Goal: Task Accomplishment & Management: Use online tool/utility

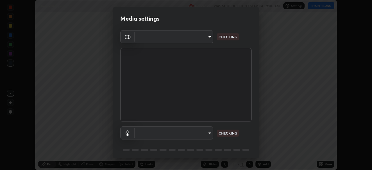
scroll to position [170, 372]
type input "718deecf834a2402e9859888758a2701a1d92989cf10273566d2a6ce3300f65d"
type input "a75359b4f40e144b74a4853d299cb10942348b3e6b3f88c79c501693e4cedbc6"
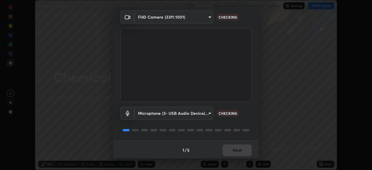
scroll to position [20, 0]
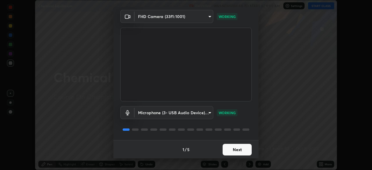
click at [235, 149] on button "Next" at bounding box center [237, 150] width 29 height 12
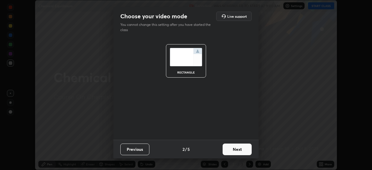
click at [238, 151] on button "Next" at bounding box center [237, 150] width 29 height 12
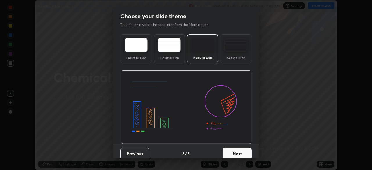
click at [240, 150] on button "Next" at bounding box center [237, 154] width 29 height 12
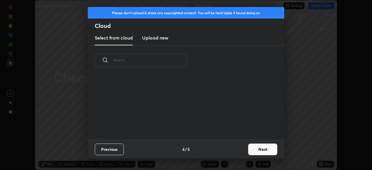
click at [259, 150] on button "Next" at bounding box center [262, 150] width 29 height 12
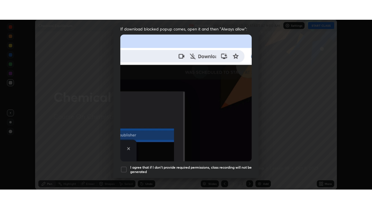
scroll to position [139, 0]
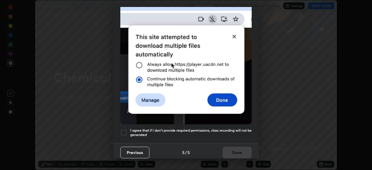
click at [124, 130] on div at bounding box center [123, 132] width 7 height 7
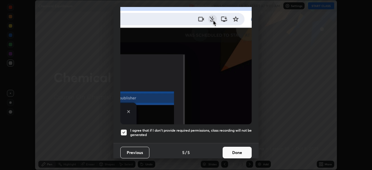
click at [240, 149] on button "Done" at bounding box center [237, 153] width 29 height 12
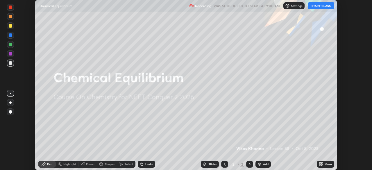
click at [320, 5] on button "START CLASS" at bounding box center [321, 5] width 26 height 7
click at [322, 163] on icon at bounding box center [321, 162] width 1 height 1
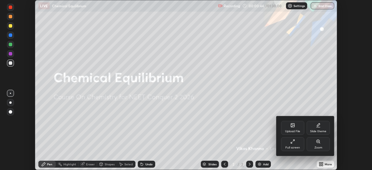
click at [295, 145] on div "Full screen" at bounding box center [292, 144] width 23 height 14
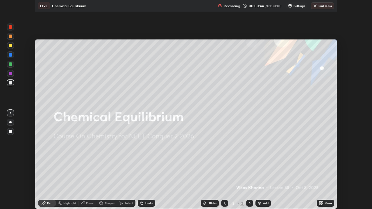
scroll to position [209, 372]
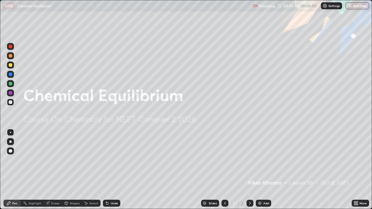
click at [264, 170] on div "Add" at bounding box center [263, 203] width 15 height 7
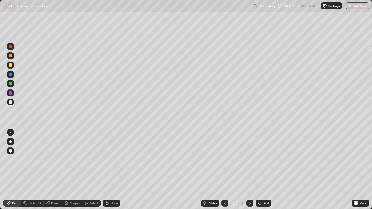
click at [12, 152] on div at bounding box center [10, 150] width 3 height 3
click at [12, 65] on div at bounding box center [10, 64] width 3 height 3
click at [262, 170] on div "Add" at bounding box center [263, 203] width 15 height 7
click at [10, 151] on div at bounding box center [10, 150] width 3 height 3
click at [10, 74] on div at bounding box center [10, 74] width 3 height 3
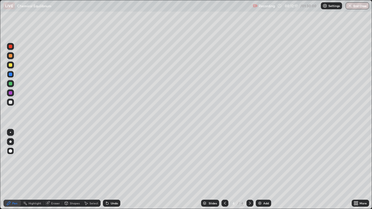
click at [75, 170] on div "Shapes" at bounding box center [75, 203] width 10 height 3
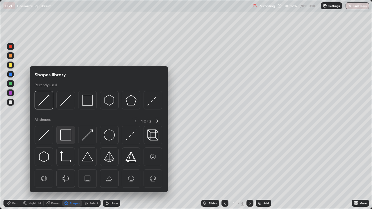
click at [65, 133] on img at bounding box center [65, 135] width 11 height 11
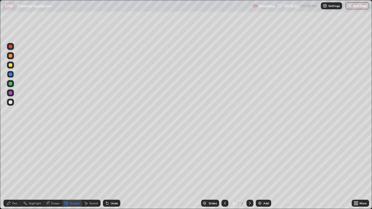
click at [13, 170] on div "Pen" at bounding box center [14, 203] width 5 height 3
click at [10, 65] on div at bounding box center [10, 64] width 3 height 3
click at [111, 170] on div "Undo" at bounding box center [114, 203] width 7 height 3
click at [114, 170] on div "Undo" at bounding box center [111, 203] width 17 height 7
click at [113, 170] on div "Undo" at bounding box center [111, 203] width 17 height 7
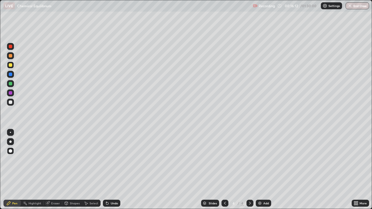
click at [111, 170] on div "Undo" at bounding box center [111, 203] width 17 height 7
click at [75, 170] on div "Shapes" at bounding box center [75, 203] width 10 height 3
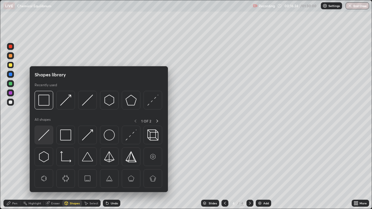
click at [45, 136] on img at bounding box center [43, 135] width 11 height 11
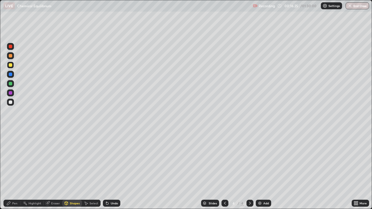
click at [12, 94] on div at bounding box center [10, 92] width 3 height 3
click at [71, 170] on div "Shapes" at bounding box center [75, 203] width 10 height 3
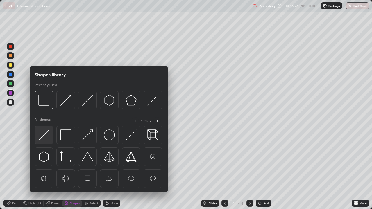
click at [43, 137] on img at bounding box center [43, 135] width 11 height 11
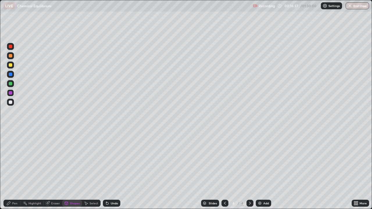
click at [9, 170] on icon at bounding box center [8, 203] width 5 height 5
click at [11, 103] on div at bounding box center [10, 102] width 3 height 3
click at [112, 170] on div "Undo" at bounding box center [111, 203] width 17 height 7
click at [111, 170] on div "Undo" at bounding box center [114, 203] width 7 height 3
click at [10, 94] on div at bounding box center [10, 92] width 3 height 3
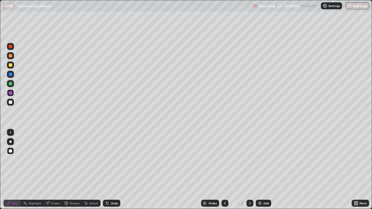
click at [111, 170] on div "Undo" at bounding box center [111, 203] width 17 height 7
click at [108, 170] on div "Undo" at bounding box center [111, 203] width 17 height 7
click at [263, 170] on div "Add" at bounding box center [266, 203] width 6 height 3
click at [72, 170] on div "Shapes" at bounding box center [75, 203] width 10 height 3
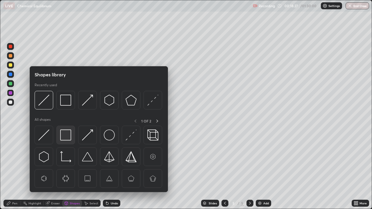
click at [66, 137] on img at bounding box center [65, 135] width 11 height 11
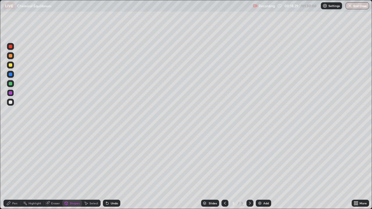
click at [15, 170] on div "Pen" at bounding box center [14, 203] width 5 height 3
click at [10, 65] on div at bounding box center [10, 64] width 3 height 3
click at [111, 170] on div "Undo" at bounding box center [114, 203] width 7 height 3
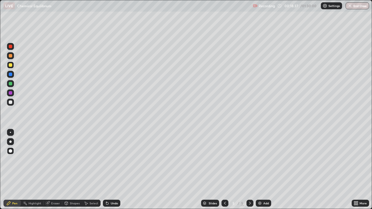
click at [111, 170] on div "Undo" at bounding box center [111, 203] width 17 height 7
click at [111, 170] on div "Undo" at bounding box center [114, 203] width 7 height 3
click at [109, 170] on div "Undo" at bounding box center [111, 203] width 17 height 7
click at [115, 170] on div "Undo" at bounding box center [114, 203] width 7 height 3
click at [111, 170] on div "Undo" at bounding box center [114, 203] width 7 height 3
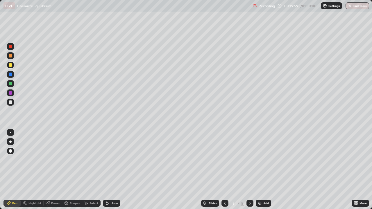
click at [224, 170] on icon at bounding box center [225, 203] width 5 height 5
click at [10, 83] on div at bounding box center [10, 83] width 3 height 3
click at [249, 170] on icon at bounding box center [250, 203] width 5 height 5
click at [262, 170] on div "Add" at bounding box center [263, 203] width 15 height 7
click at [225, 170] on icon at bounding box center [225, 203] width 5 height 5
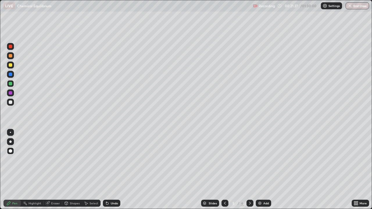
click at [224, 170] on icon at bounding box center [225, 203] width 5 height 5
click at [250, 170] on icon at bounding box center [250, 203] width 5 height 5
click at [249, 170] on icon at bounding box center [250, 203] width 5 height 5
click at [72, 170] on div "Shapes" at bounding box center [75, 203] width 10 height 3
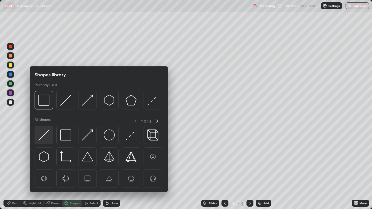
click at [45, 138] on img at bounding box center [43, 135] width 11 height 11
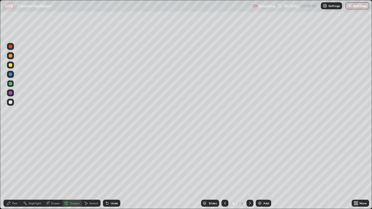
click at [13, 170] on div "Pen" at bounding box center [14, 203] width 5 height 3
click at [114, 170] on div "Undo" at bounding box center [114, 203] width 7 height 3
click at [111, 170] on div "Undo" at bounding box center [114, 203] width 7 height 3
click at [224, 170] on div at bounding box center [224, 203] width 7 height 7
click at [224, 170] on icon at bounding box center [225, 203] width 5 height 5
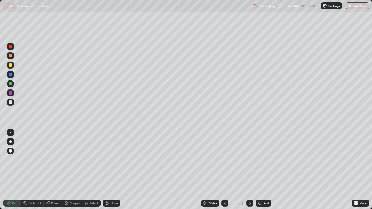
click at [111, 170] on div "Undo" at bounding box center [114, 203] width 7 height 3
click at [113, 170] on div "Undo" at bounding box center [111, 203] width 17 height 7
click at [112, 170] on div "Undo" at bounding box center [111, 203] width 17 height 7
click at [111, 170] on div "Undo" at bounding box center [114, 203] width 7 height 3
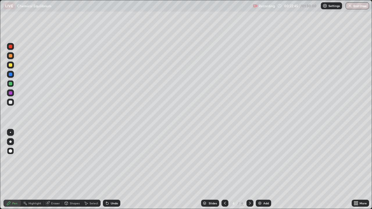
click at [112, 170] on div "Undo" at bounding box center [114, 203] width 7 height 3
click at [111, 170] on div "Undo" at bounding box center [114, 203] width 7 height 3
click at [112, 170] on div "Undo" at bounding box center [114, 203] width 7 height 3
click at [112, 170] on div "Undo" at bounding box center [111, 203] width 17 height 7
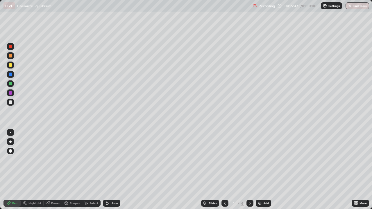
click at [112, 170] on div "Undo" at bounding box center [111, 203] width 17 height 7
click at [249, 170] on icon at bounding box center [250, 203] width 5 height 5
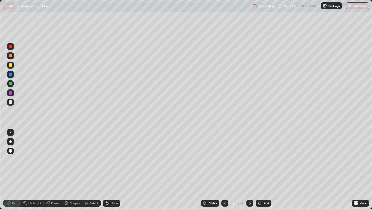
click at [248, 170] on icon at bounding box center [250, 203] width 5 height 5
click at [113, 170] on div "Undo" at bounding box center [114, 203] width 7 height 3
click at [260, 170] on img at bounding box center [260, 203] width 5 height 5
click at [109, 170] on div "Undo" at bounding box center [111, 203] width 17 height 7
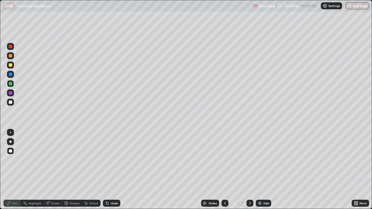
click at [224, 170] on icon at bounding box center [225, 203] width 5 height 5
click at [224, 170] on icon at bounding box center [225, 203] width 2 height 3
click at [224, 170] on icon at bounding box center [225, 203] width 5 height 5
click at [225, 170] on icon at bounding box center [225, 203] width 5 height 5
click at [249, 170] on icon at bounding box center [250, 203] width 5 height 5
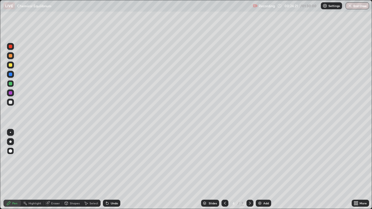
click at [90, 170] on div "Select" at bounding box center [94, 203] width 9 height 3
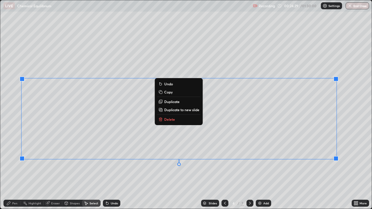
click at [170, 92] on p "Copy" at bounding box center [168, 92] width 8 height 5
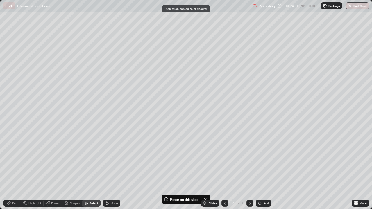
click at [248, 170] on icon at bounding box center [250, 203] width 5 height 5
click at [249, 170] on icon at bounding box center [250, 203] width 5 height 5
click at [263, 170] on div "Add" at bounding box center [263, 203] width 15 height 7
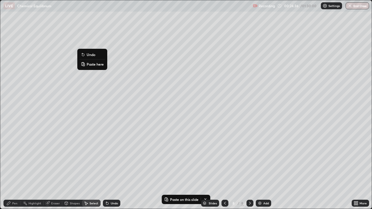
click at [96, 67] on button "Paste here" at bounding box center [92, 64] width 25 height 7
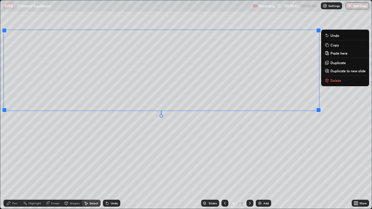
click at [112, 170] on div "Undo" at bounding box center [114, 203] width 7 height 3
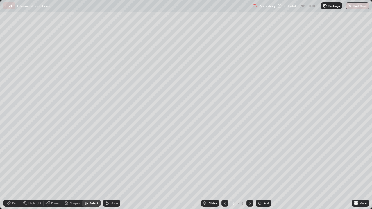
click at [114, 170] on div "Undo" at bounding box center [114, 203] width 7 height 3
click at [224, 170] on icon at bounding box center [225, 203] width 2 height 3
click at [223, 170] on icon at bounding box center [225, 203] width 5 height 5
click at [224, 170] on icon at bounding box center [225, 203] width 2 height 3
click at [224, 170] on icon at bounding box center [225, 203] width 5 height 5
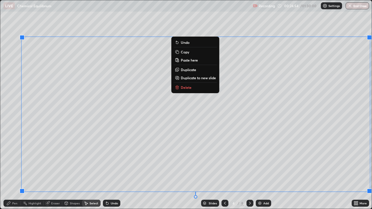
click at [186, 52] on p "Copy" at bounding box center [185, 52] width 8 height 5
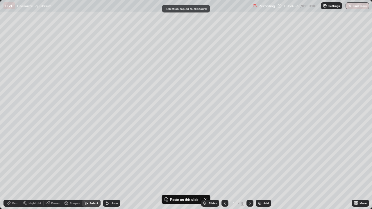
click at [249, 170] on icon at bounding box center [250, 203] width 5 height 5
click at [250, 170] on icon at bounding box center [250, 203] width 5 height 5
click at [249, 170] on icon at bounding box center [250, 203] width 5 height 5
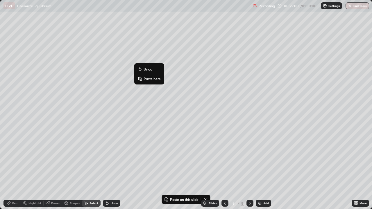
click at [152, 80] on p "Paste here" at bounding box center [152, 78] width 17 height 5
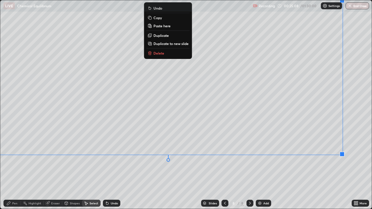
click at [14, 170] on div "Pen" at bounding box center [14, 203] width 5 height 3
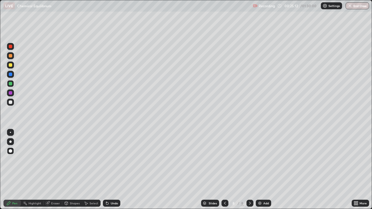
click at [53, 170] on div "Eraser" at bounding box center [55, 203] width 9 height 3
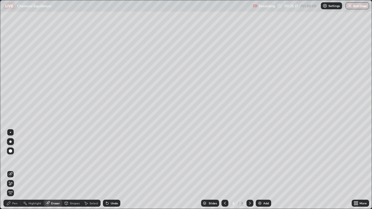
click at [10, 151] on div at bounding box center [10, 150] width 3 height 3
click at [14, 170] on div "Pen" at bounding box center [11, 203] width 17 height 7
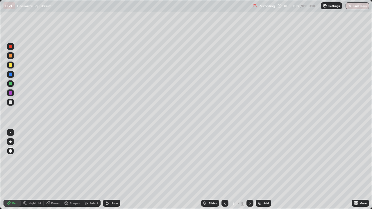
click at [70, 170] on div "Shapes" at bounding box center [75, 203] width 10 height 3
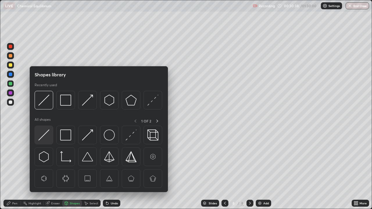
click at [44, 136] on img at bounding box center [43, 135] width 11 height 11
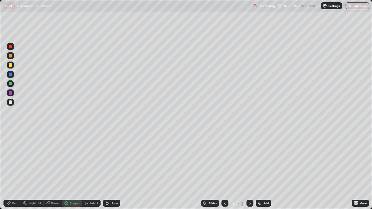
click at [53, 170] on div "Eraser" at bounding box center [55, 203] width 9 height 3
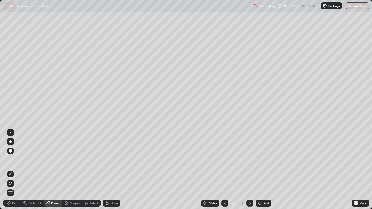
click at [14, 170] on div "Pen" at bounding box center [14, 203] width 5 height 3
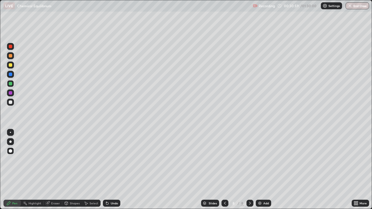
click at [71, 170] on div "Shapes" at bounding box center [72, 203] width 20 height 7
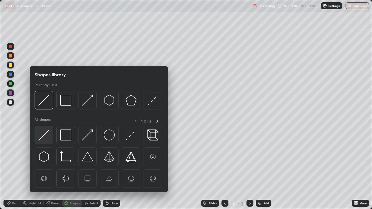
click at [47, 135] on img at bounding box center [43, 135] width 11 height 11
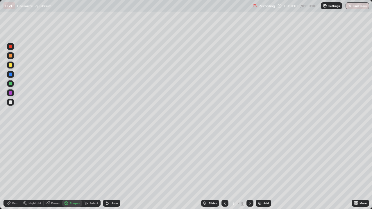
click at [10, 65] on div at bounding box center [10, 64] width 3 height 3
click at [13, 94] on div at bounding box center [10, 93] width 7 height 7
click at [74, 170] on div "Shapes" at bounding box center [72, 203] width 20 height 7
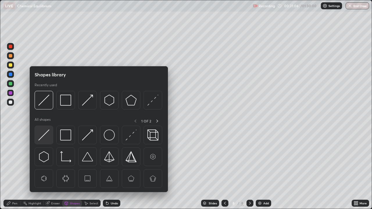
click at [47, 137] on img at bounding box center [43, 135] width 11 height 11
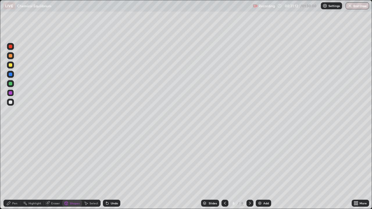
click at [12, 170] on div "Pen" at bounding box center [11, 203] width 17 height 7
click at [13, 66] on div at bounding box center [10, 65] width 7 height 7
click at [10, 102] on div at bounding box center [10, 102] width 3 height 3
click at [55, 170] on div "Eraser" at bounding box center [55, 203] width 9 height 3
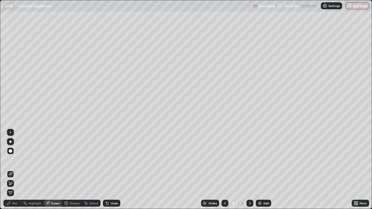
click at [9, 170] on icon at bounding box center [8, 203] width 3 height 3
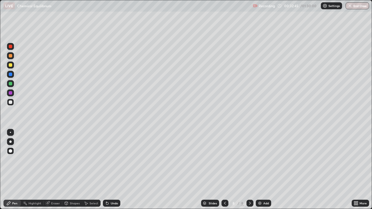
click at [11, 93] on div at bounding box center [10, 92] width 3 height 3
click at [13, 84] on div at bounding box center [10, 83] width 7 height 7
click at [70, 170] on div "Shapes" at bounding box center [75, 203] width 10 height 3
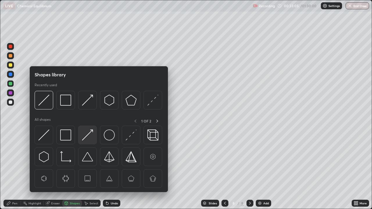
click at [83, 135] on img at bounding box center [87, 135] width 11 height 11
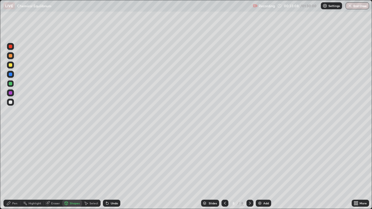
click at [13, 170] on div "Pen" at bounding box center [14, 203] width 5 height 3
click at [262, 170] on div "Add" at bounding box center [263, 203] width 15 height 7
click at [75, 170] on div "Shapes" at bounding box center [75, 203] width 10 height 3
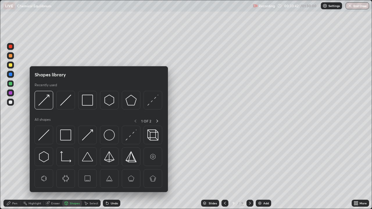
click at [16, 170] on div "Pen" at bounding box center [14, 203] width 5 height 3
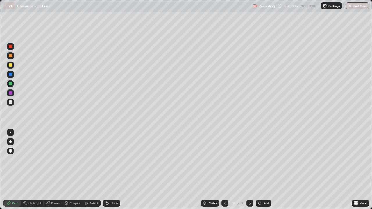
click at [72, 170] on div "Shapes" at bounding box center [75, 203] width 10 height 3
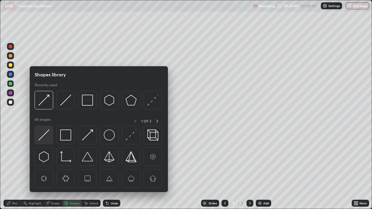
click at [47, 135] on img at bounding box center [43, 135] width 11 height 11
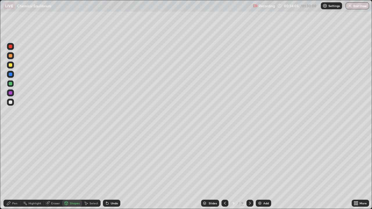
click at [12, 170] on div "Pen" at bounding box center [14, 203] width 5 height 3
click at [12, 65] on div at bounding box center [10, 64] width 3 height 3
click at [13, 84] on div at bounding box center [10, 83] width 7 height 7
click at [11, 93] on div at bounding box center [10, 92] width 3 height 3
click at [113, 170] on div "Undo" at bounding box center [114, 203] width 7 height 3
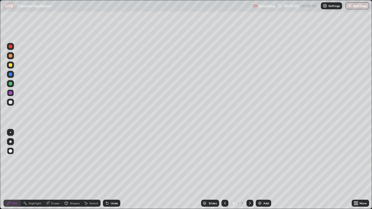
click at [114, 170] on div "Undo" at bounding box center [111, 203] width 17 height 7
click at [224, 170] on icon at bounding box center [225, 203] width 5 height 5
click at [74, 170] on div "Shapes" at bounding box center [75, 203] width 10 height 3
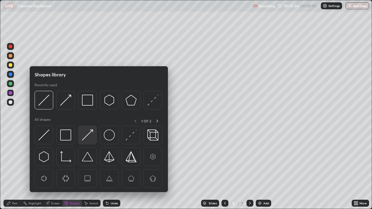
click at [90, 138] on img at bounding box center [87, 135] width 11 height 11
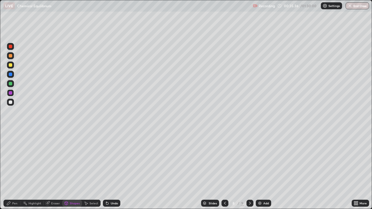
click at [12, 170] on div "Pen" at bounding box center [14, 203] width 5 height 3
click at [247, 170] on div at bounding box center [249, 203] width 7 height 7
click at [111, 170] on div "Undo" at bounding box center [114, 203] width 7 height 3
click at [11, 66] on div at bounding box center [10, 64] width 3 height 3
click at [110, 170] on div "Undo" at bounding box center [111, 203] width 17 height 7
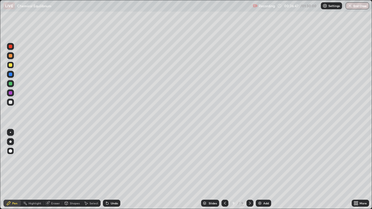
click at [109, 170] on div "Undo" at bounding box center [111, 203] width 17 height 7
click at [109, 170] on icon at bounding box center [107, 203] width 5 height 5
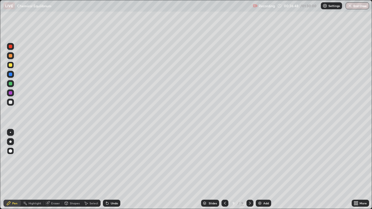
click at [108, 170] on icon at bounding box center [107, 203] width 5 height 5
click at [108, 170] on div "Undo" at bounding box center [111, 203] width 17 height 7
click at [110, 170] on div "Undo" at bounding box center [111, 203] width 17 height 7
click at [264, 170] on div "Add" at bounding box center [266, 203] width 6 height 3
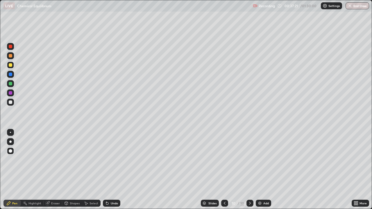
click at [109, 170] on div "Undo" at bounding box center [111, 203] width 17 height 7
click at [113, 170] on div "Undo" at bounding box center [114, 203] width 7 height 3
click at [11, 84] on div at bounding box center [10, 83] width 3 height 3
click at [73, 170] on div "Shapes" at bounding box center [75, 203] width 10 height 3
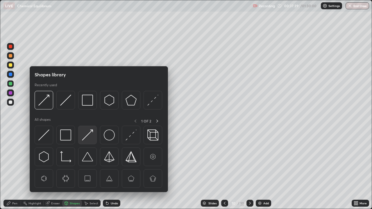
click at [86, 137] on img at bounding box center [87, 135] width 11 height 11
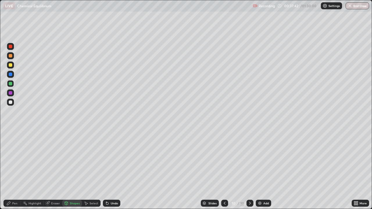
click at [8, 170] on div "Pen" at bounding box center [11, 203] width 17 height 7
click at [114, 170] on div "Undo" at bounding box center [114, 203] width 7 height 3
click at [225, 170] on icon at bounding box center [225, 203] width 2 height 3
click at [223, 170] on icon at bounding box center [224, 203] width 5 height 5
click at [224, 170] on icon at bounding box center [224, 203] width 5 height 5
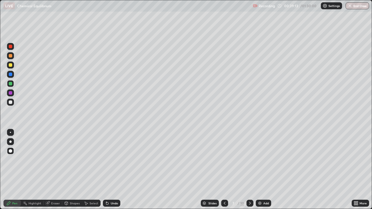
click at [224, 170] on icon at bounding box center [224, 203] width 5 height 5
click at [225, 170] on icon at bounding box center [224, 203] width 5 height 5
click at [224, 170] on icon at bounding box center [224, 203] width 5 height 5
click at [249, 170] on icon at bounding box center [250, 203] width 5 height 5
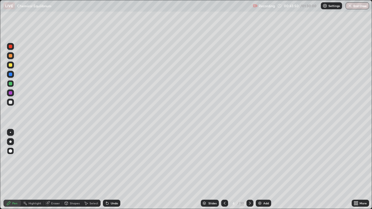
click at [249, 170] on icon at bounding box center [250, 203] width 5 height 5
click at [248, 170] on icon at bounding box center [250, 203] width 5 height 5
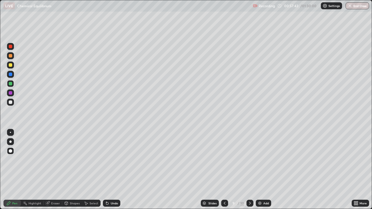
click at [249, 170] on icon at bounding box center [250, 203] width 5 height 5
click at [263, 170] on div "Add" at bounding box center [266, 203] width 6 height 3
click at [11, 65] on div at bounding box center [10, 64] width 3 height 3
click at [72, 170] on div "Shapes" at bounding box center [75, 203] width 10 height 3
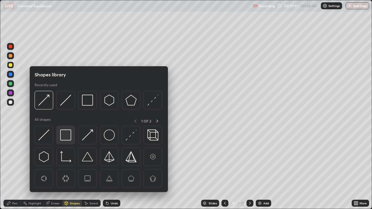
click at [66, 135] on img at bounding box center [65, 135] width 11 height 11
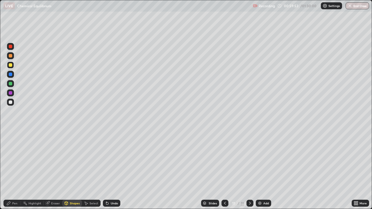
click at [13, 170] on div "Pen" at bounding box center [14, 203] width 5 height 3
click at [12, 93] on div at bounding box center [10, 92] width 3 height 3
click at [73, 170] on div "Shapes" at bounding box center [75, 203] width 10 height 3
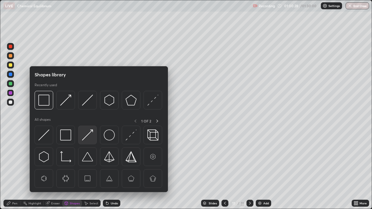
click at [87, 137] on img at bounding box center [87, 135] width 11 height 11
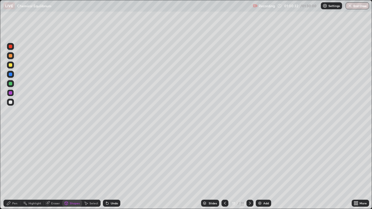
click at [10, 170] on icon at bounding box center [8, 203] width 5 height 5
click at [10, 84] on div at bounding box center [10, 83] width 3 height 3
click at [8, 170] on div at bounding box center [10, 163] width 9 height 70
click at [114, 170] on div "Undo" at bounding box center [114, 203] width 7 height 3
click at [113, 170] on div "Undo" at bounding box center [114, 203] width 7 height 3
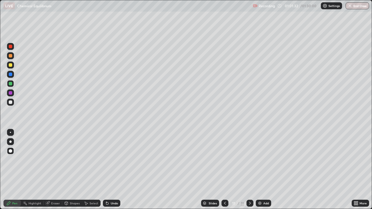
click at [70, 170] on div "Shapes" at bounding box center [75, 203] width 10 height 3
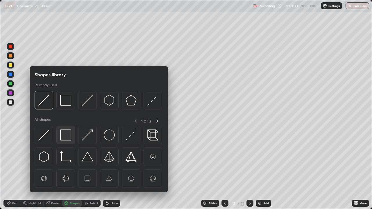
click at [67, 137] on img at bounding box center [65, 135] width 11 height 11
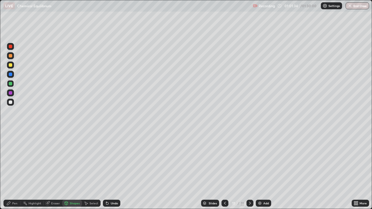
click at [10, 65] on div at bounding box center [10, 64] width 3 height 3
click at [13, 170] on div "Pen" at bounding box center [14, 203] width 5 height 3
click at [263, 170] on div "Add" at bounding box center [266, 203] width 6 height 3
click at [12, 66] on div at bounding box center [10, 64] width 3 height 3
click at [71, 170] on div "Shapes" at bounding box center [75, 203] width 10 height 3
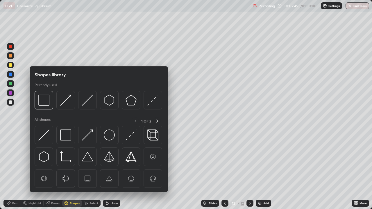
click at [44, 137] on img at bounding box center [43, 135] width 11 height 11
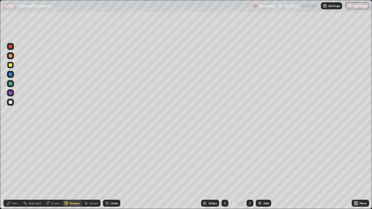
click at [14, 170] on div "Pen" at bounding box center [11, 203] width 17 height 7
click at [12, 93] on div at bounding box center [10, 92] width 3 height 3
click at [106, 170] on icon at bounding box center [107, 204] width 2 height 2
click at [110, 170] on div "Undo" at bounding box center [111, 203] width 17 height 7
click at [224, 170] on icon at bounding box center [225, 203] width 5 height 5
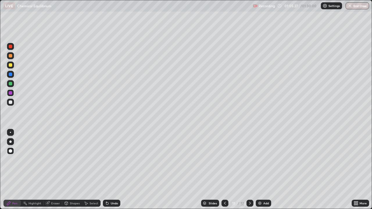
click at [249, 170] on icon at bounding box center [250, 203] width 5 height 5
click at [264, 170] on div "Add" at bounding box center [266, 203] width 6 height 3
click at [16, 170] on div "Pen" at bounding box center [11, 203] width 17 height 7
click at [10, 65] on div at bounding box center [10, 64] width 3 height 3
click at [112, 170] on div "Undo" at bounding box center [114, 203] width 7 height 3
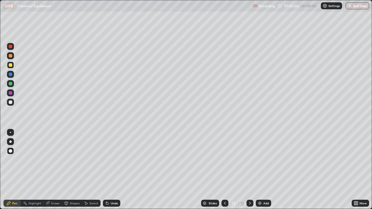
click at [115, 170] on div "Undo" at bounding box center [111, 203] width 17 height 7
click at [225, 170] on icon at bounding box center [225, 203] width 5 height 5
click at [249, 170] on icon at bounding box center [250, 203] width 5 height 5
click at [223, 170] on icon at bounding box center [225, 203] width 5 height 5
click at [249, 170] on icon at bounding box center [250, 203] width 5 height 5
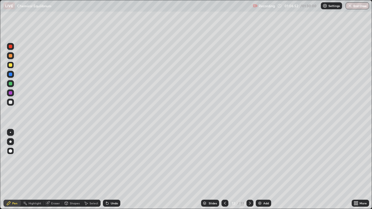
click at [223, 170] on icon at bounding box center [225, 203] width 5 height 5
click at [248, 170] on icon at bounding box center [250, 203] width 5 height 5
click at [109, 170] on div "Undo" at bounding box center [111, 203] width 17 height 7
click at [112, 170] on div "Undo" at bounding box center [111, 203] width 17 height 7
click at [225, 170] on icon at bounding box center [225, 203] width 5 height 5
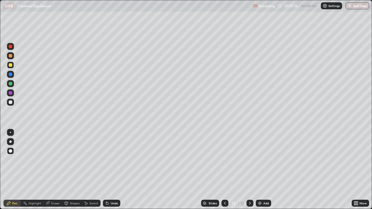
click at [249, 170] on icon at bounding box center [250, 203] width 5 height 5
click at [10, 94] on div at bounding box center [10, 92] width 3 height 3
click at [71, 170] on div "Shapes" at bounding box center [75, 203] width 10 height 3
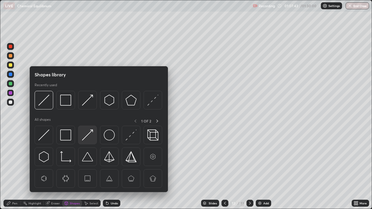
click at [88, 140] on img at bounding box center [87, 135] width 11 height 11
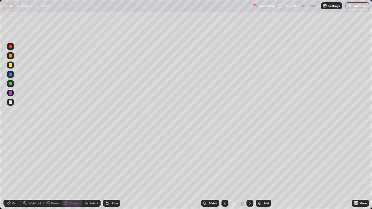
click at [264, 170] on div "Add" at bounding box center [266, 203] width 6 height 3
click at [9, 170] on icon at bounding box center [8, 203] width 3 height 3
click at [224, 170] on icon at bounding box center [225, 203] width 5 height 5
click at [250, 170] on icon at bounding box center [250, 203] width 5 height 5
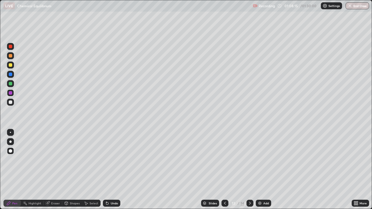
click at [221, 170] on div at bounding box center [224, 203] width 7 height 7
click at [224, 170] on icon at bounding box center [225, 203] width 5 height 5
click at [223, 170] on icon at bounding box center [225, 203] width 5 height 5
click at [249, 170] on icon at bounding box center [250, 203] width 5 height 5
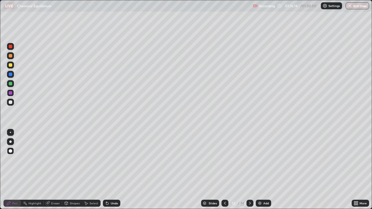
click at [250, 170] on icon at bounding box center [250, 203] width 5 height 5
click at [249, 170] on icon at bounding box center [250, 203] width 5 height 5
click at [353, 8] on button "End Class" at bounding box center [357, 5] width 23 height 7
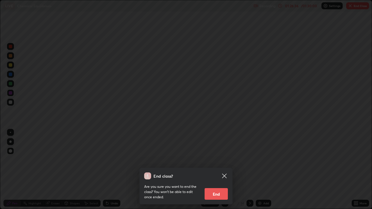
click at [336, 170] on div "End class? Are you sure you want to end the class? You won’t be able to edit on…" at bounding box center [186, 104] width 372 height 209
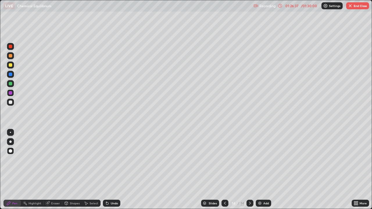
click at [355, 8] on button "End Class" at bounding box center [357, 5] width 23 height 7
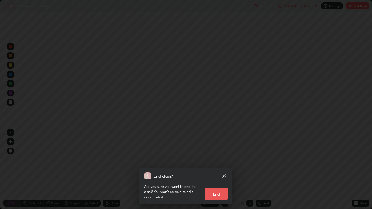
click at [215, 170] on button "End" at bounding box center [216, 194] width 23 height 12
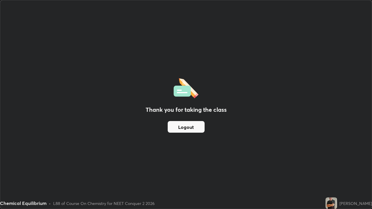
click at [198, 127] on button "Logout" at bounding box center [186, 127] width 37 height 12
